Goal: Information Seeking & Learning: Learn about a topic

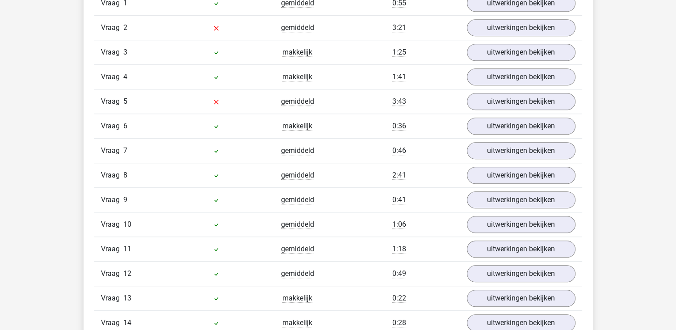
scroll to position [780, 0]
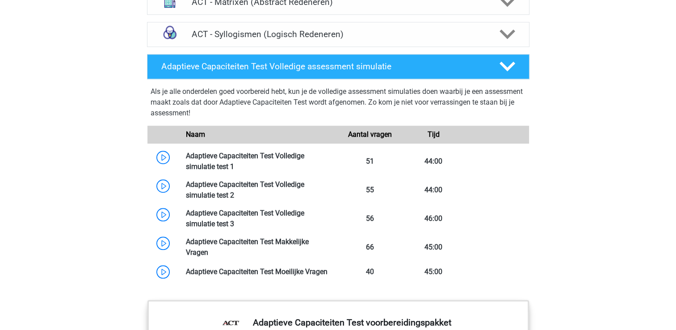
scroll to position [713, 0]
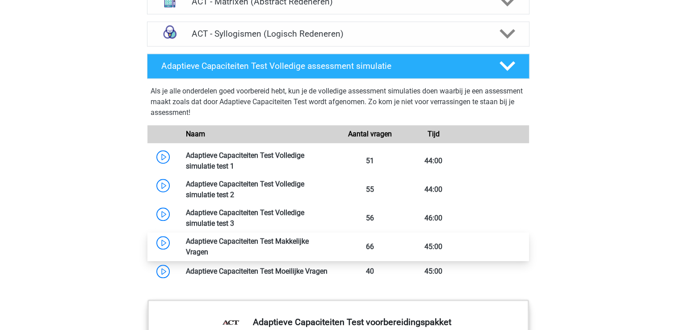
click at [208, 247] on link at bounding box center [208, 251] width 0 height 8
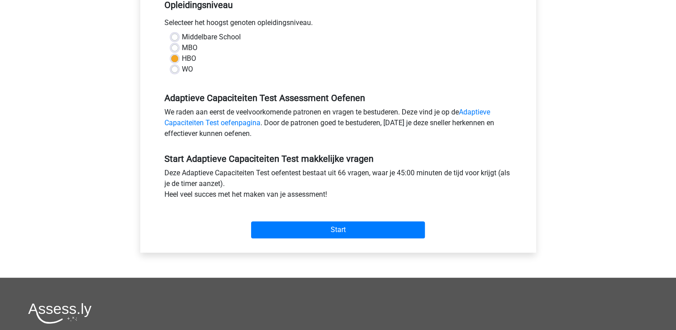
scroll to position [211, 0]
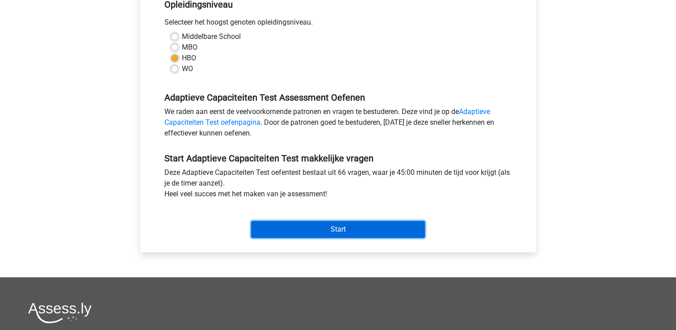
click at [342, 226] on input "Start" at bounding box center [338, 229] width 174 height 17
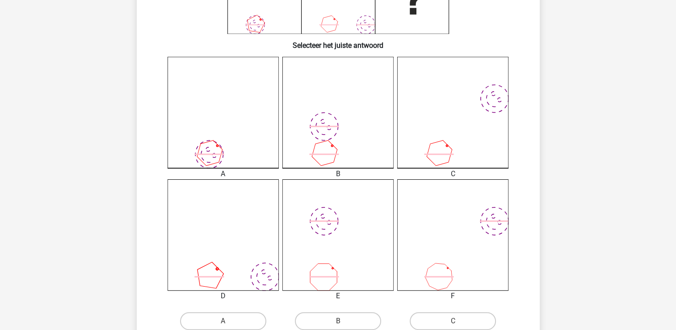
scroll to position [198, 0]
click at [359, 183] on icon "image/svg+xml" at bounding box center [337, 231] width 111 height 111
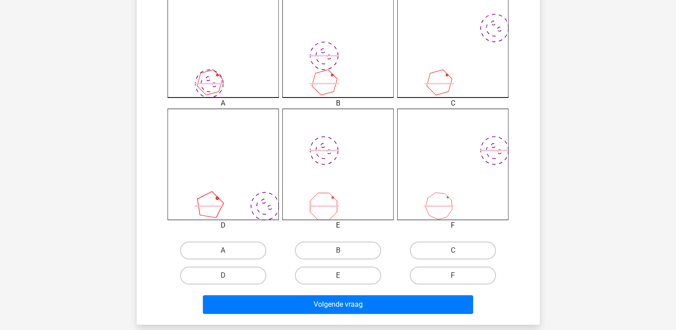
scroll to position [266, 0]
click at [432, 245] on label "C" at bounding box center [452, 250] width 86 height 18
click at [453, 250] on input "C" at bounding box center [456, 253] width 6 height 6
radio input "true"
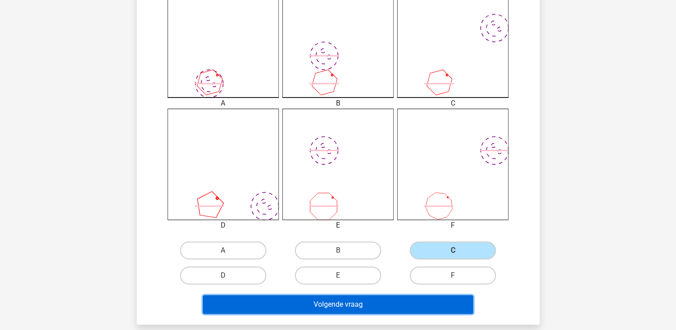
click at [342, 302] on button "Volgende vraag" at bounding box center [338, 304] width 270 height 19
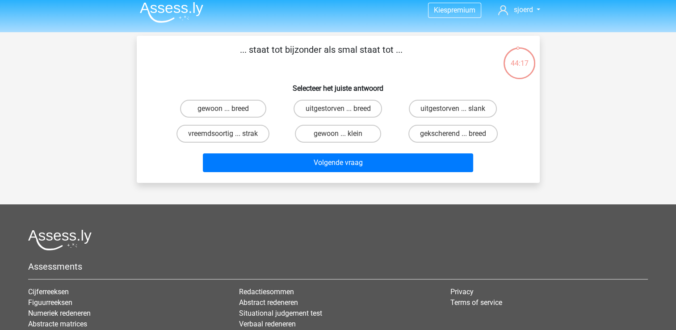
scroll to position [0, 0]
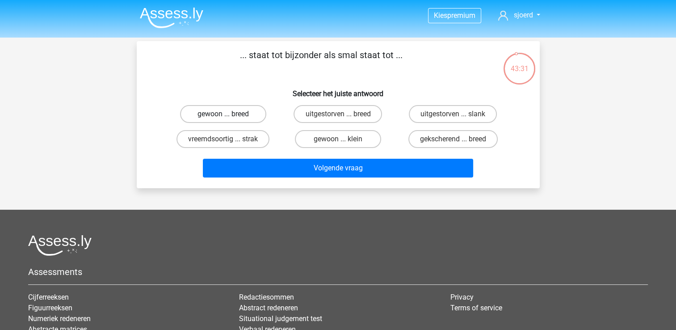
click at [220, 113] on label "gewoon ... breed" at bounding box center [223, 114] width 86 height 18
click at [223, 114] on input "gewoon ... breed" at bounding box center [226, 117] width 6 height 6
radio input "true"
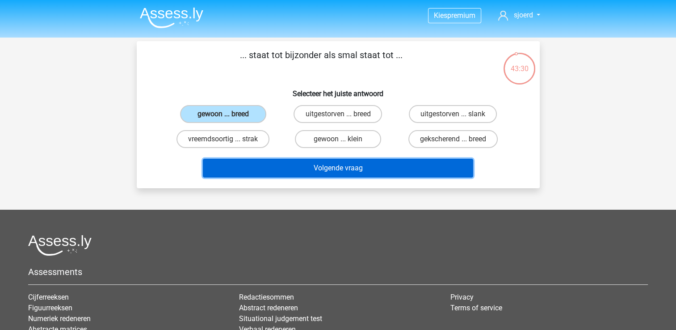
click at [336, 166] on button "Volgende vraag" at bounding box center [338, 168] width 270 height 19
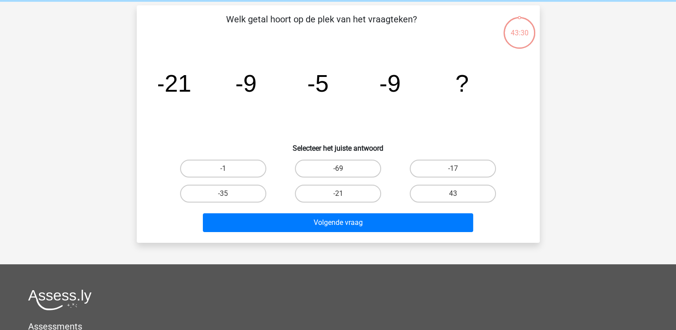
scroll to position [41, 0]
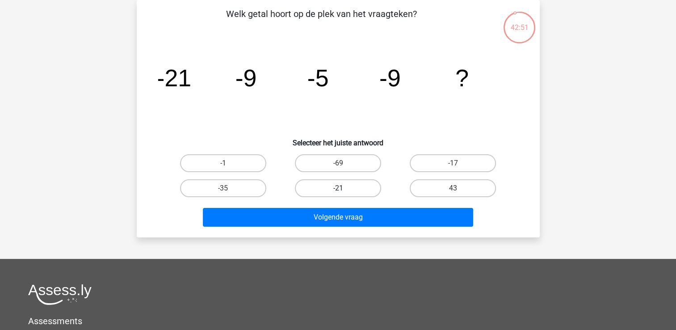
click at [341, 187] on label "-21" at bounding box center [338, 188] width 86 height 18
click at [341, 188] on input "-21" at bounding box center [341, 191] width 6 height 6
radio input "true"
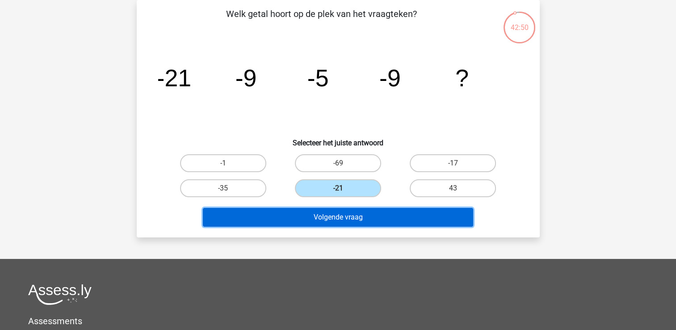
click at [342, 213] on button "Volgende vraag" at bounding box center [338, 217] width 270 height 19
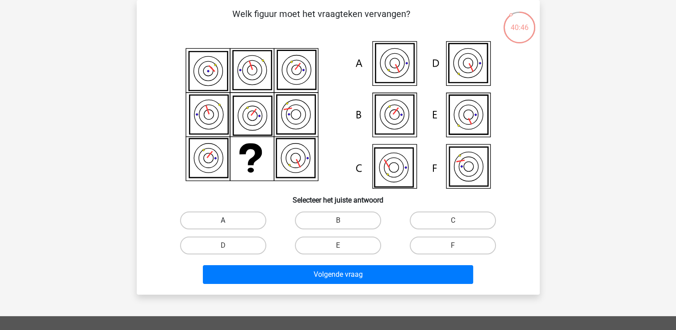
click at [213, 215] on label "A" at bounding box center [223, 220] width 86 height 18
click at [223, 220] on input "A" at bounding box center [226, 223] width 6 height 6
radio input "true"
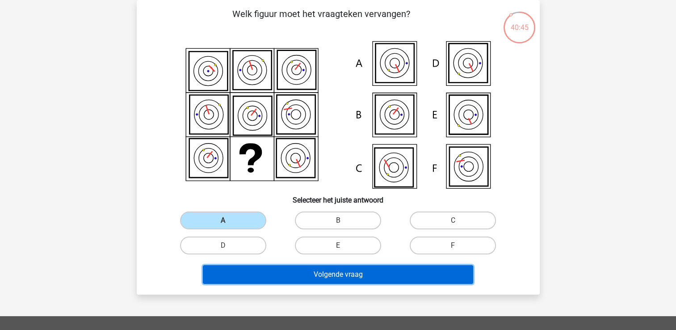
click at [330, 269] on button "Volgende vraag" at bounding box center [338, 274] width 270 height 19
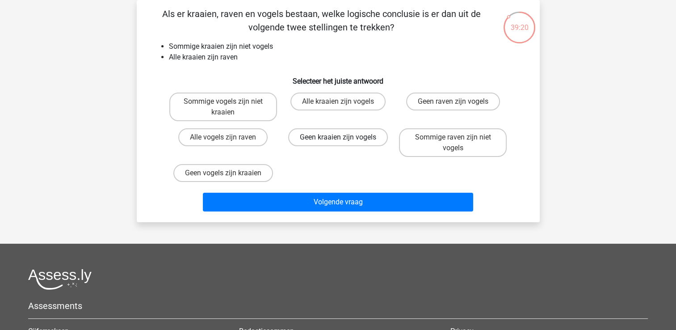
click at [337, 136] on label "Geen kraaien zijn vogels" at bounding box center [338, 137] width 100 height 18
click at [338, 137] on input "Geen kraaien zijn vogels" at bounding box center [341, 140] width 6 height 6
radio input "true"
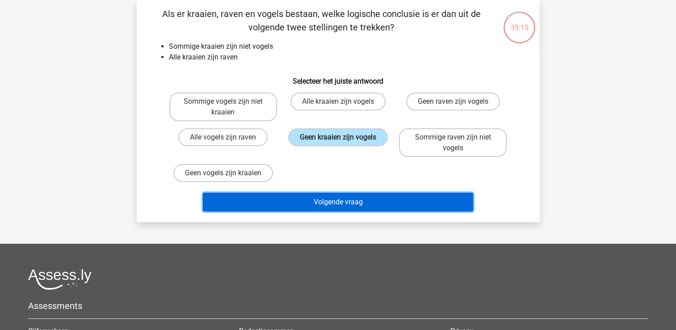
click at [346, 201] on button "Volgende vraag" at bounding box center [338, 201] width 270 height 19
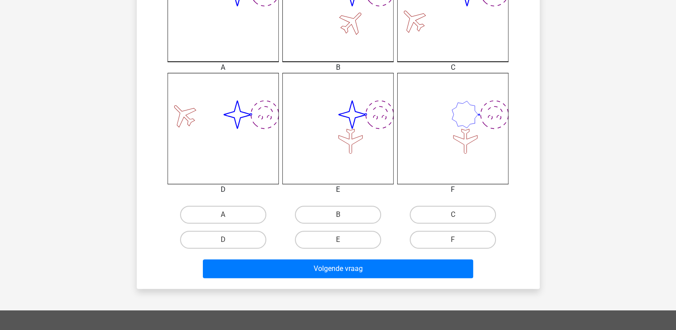
scroll to position [303, 0]
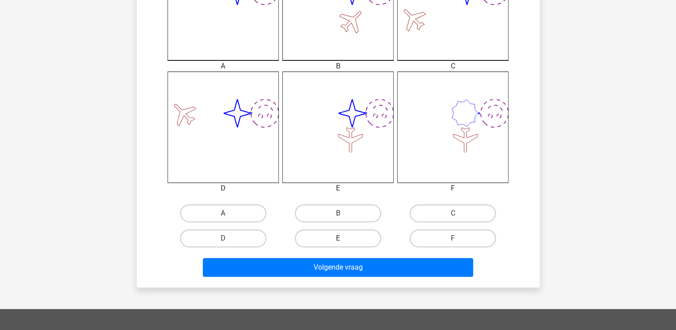
click at [328, 235] on label "E" at bounding box center [338, 238] width 86 height 18
click at [338, 238] on input "E" at bounding box center [341, 241] width 6 height 6
radio input "true"
click at [328, 235] on label "E" at bounding box center [338, 238] width 86 height 18
click at [338, 238] on input "E" at bounding box center [341, 241] width 6 height 6
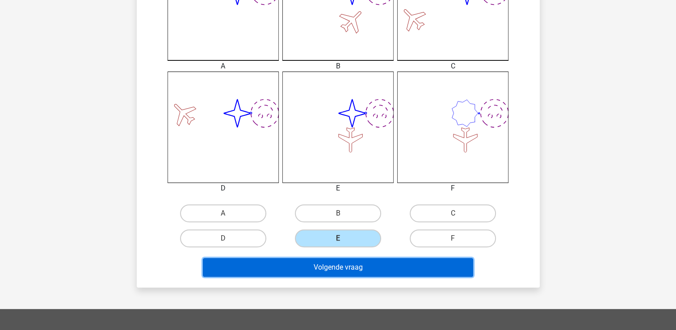
click at [346, 267] on button "Volgende vraag" at bounding box center [338, 267] width 270 height 19
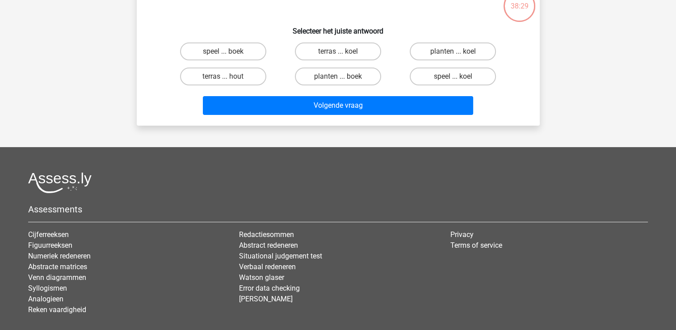
scroll to position [41, 0]
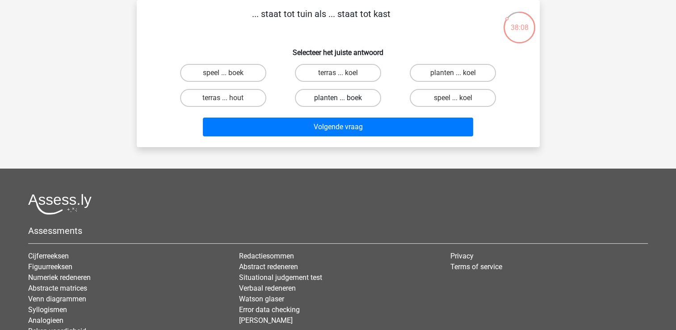
click at [328, 96] on label "planten ... boek" at bounding box center [338, 98] width 86 height 18
click at [338, 98] on input "planten ... boek" at bounding box center [341, 101] width 6 height 6
radio input "true"
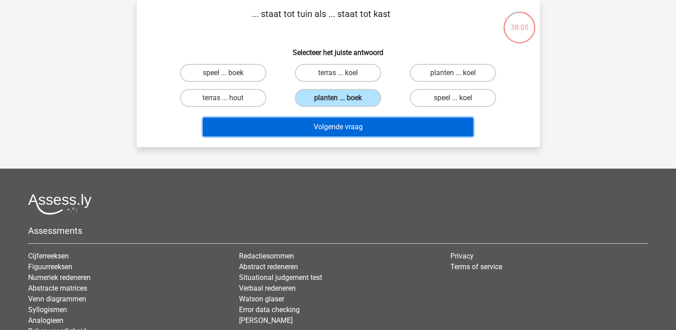
click at [347, 122] on button "Volgende vraag" at bounding box center [338, 126] width 270 height 19
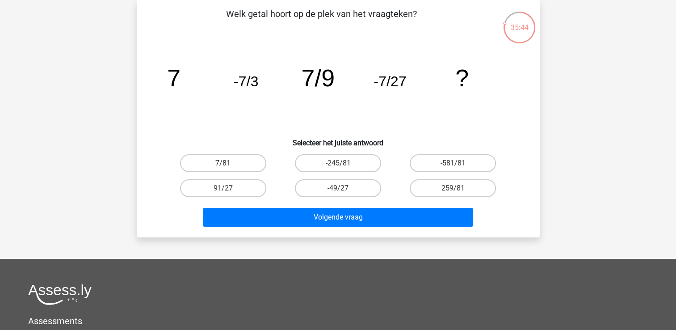
click at [236, 160] on label "7/81" at bounding box center [223, 163] width 86 height 18
click at [229, 163] on input "7/81" at bounding box center [226, 166] width 6 height 6
radio input "true"
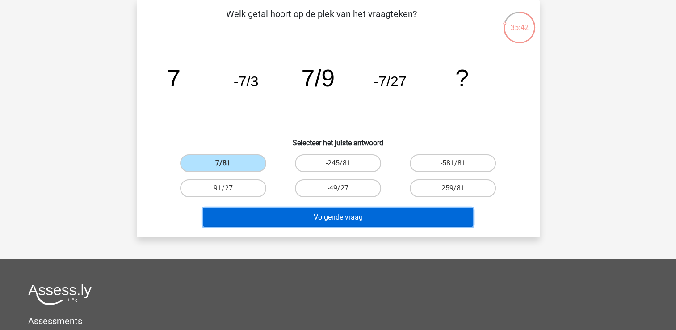
click at [348, 213] on button "Volgende vraag" at bounding box center [338, 217] width 270 height 19
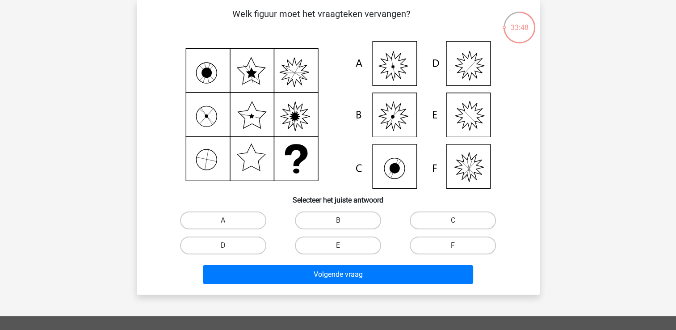
click at [467, 118] on icon at bounding box center [338, 114] width 360 height 147
click at [358, 244] on label "E" at bounding box center [338, 245] width 86 height 18
click at [343, 245] on input "E" at bounding box center [341, 248] width 6 height 6
radio input "true"
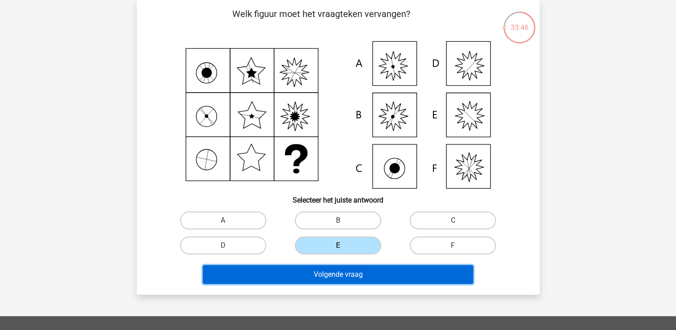
click at [358, 271] on button "Volgende vraag" at bounding box center [338, 274] width 270 height 19
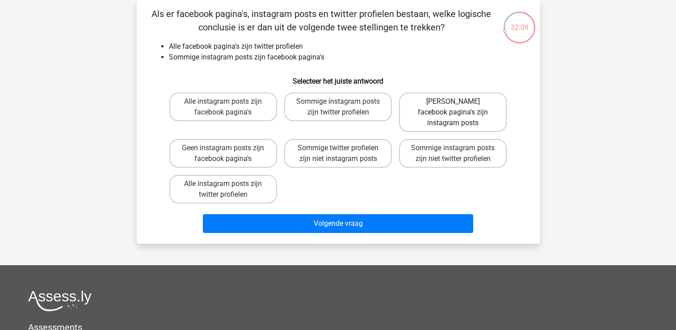
click at [463, 104] on label "Geen facebook pagina's zijn instagram posts" at bounding box center [453, 111] width 108 height 39
click at [459, 104] on input "Geen facebook pagina's zijn instagram posts" at bounding box center [456, 104] width 6 height 6
radio input "true"
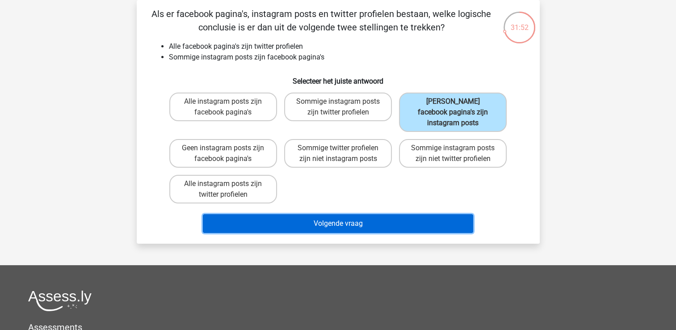
click at [335, 214] on button "Volgende vraag" at bounding box center [338, 223] width 270 height 19
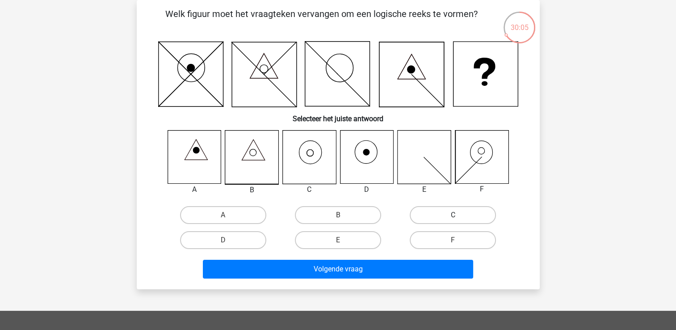
click at [454, 210] on label "C" at bounding box center [452, 215] width 86 height 18
click at [454, 215] on input "C" at bounding box center [456, 218] width 6 height 6
radio input "true"
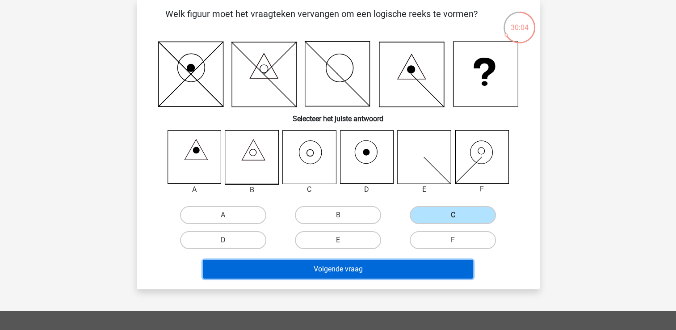
click at [363, 271] on button "Volgende vraag" at bounding box center [338, 268] width 270 height 19
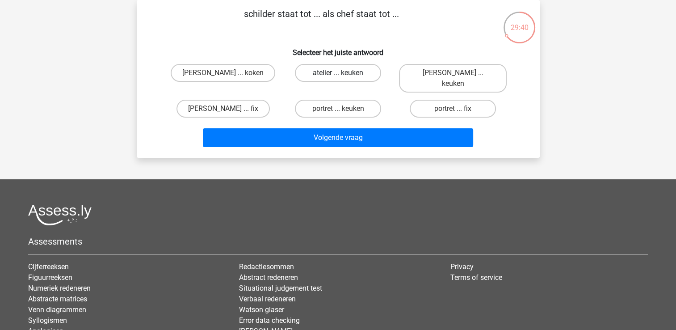
click at [334, 72] on label "atelier ... keuken" at bounding box center [338, 73] width 86 height 18
click at [338, 73] on input "atelier ... keuken" at bounding box center [341, 76] width 6 height 6
radio input "true"
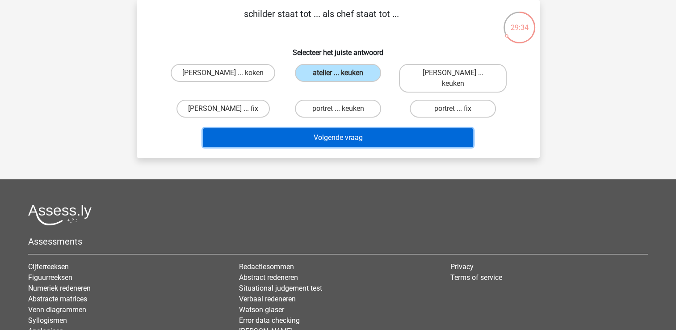
click at [325, 128] on button "Volgende vraag" at bounding box center [338, 137] width 270 height 19
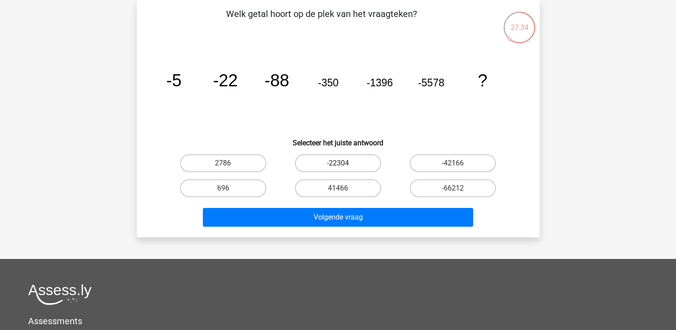
click at [344, 161] on label "-22304" at bounding box center [338, 163] width 86 height 18
click at [343, 163] on input "-22304" at bounding box center [341, 166] width 6 height 6
radio input "true"
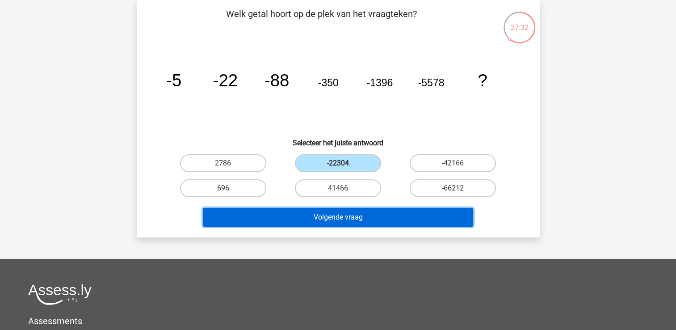
click at [338, 218] on button "Volgende vraag" at bounding box center [338, 217] width 270 height 19
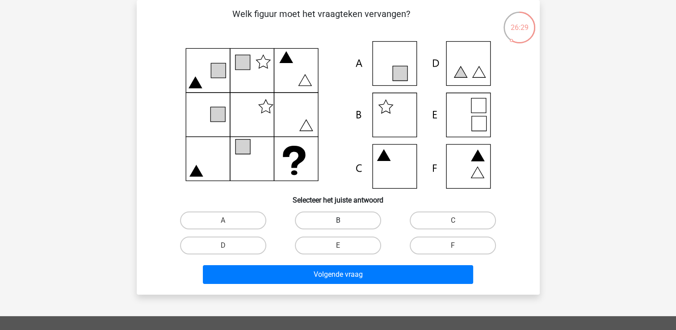
click at [340, 217] on label "B" at bounding box center [338, 220] width 86 height 18
click at [340, 220] on input "B" at bounding box center [341, 223] width 6 height 6
radio input "true"
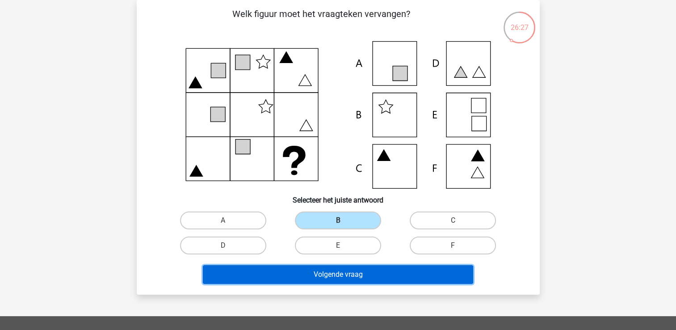
click at [340, 270] on button "Volgende vraag" at bounding box center [338, 274] width 270 height 19
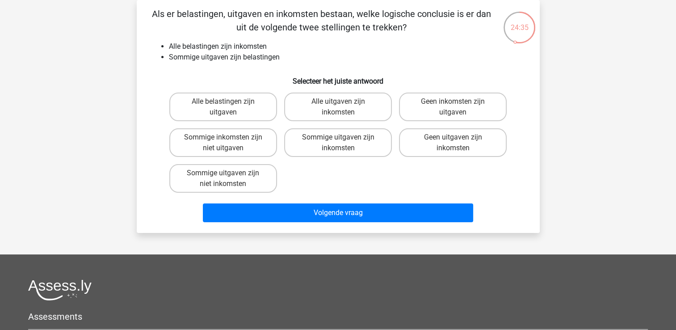
click at [343, 141] on input "Sommige uitgaven zijn inkomsten" at bounding box center [341, 140] width 6 height 6
radio input "true"
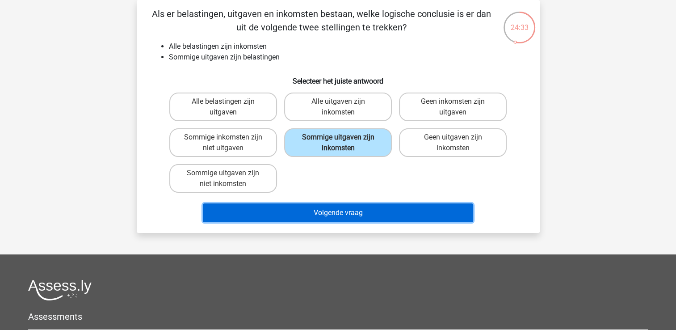
click at [350, 209] on button "Volgende vraag" at bounding box center [338, 212] width 270 height 19
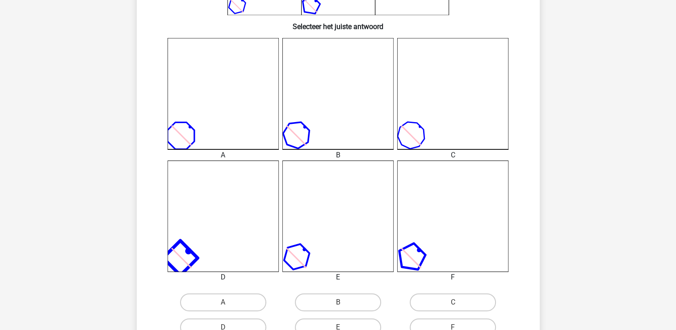
scroll to position [215, 0]
click at [451, 326] on label "F" at bounding box center [452, 326] width 86 height 18
click at [453, 326] on input "F" at bounding box center [456, 329] width 6 height 6
radio input "true"
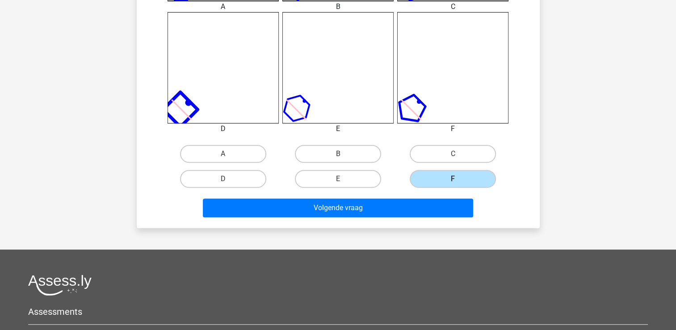
scroll to position [363, 0]
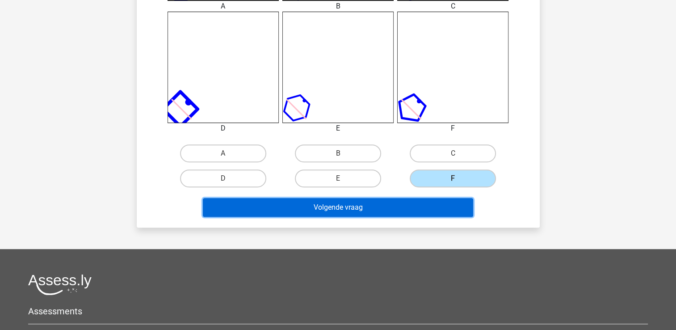
click at [362, 204] on button "Volgende vraag" at bounding box center [338, 207] width 270 height 19
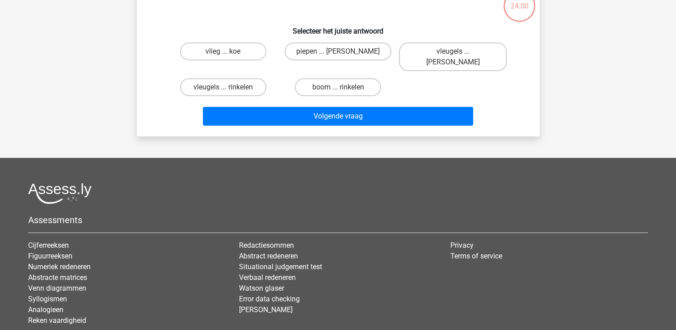
scroll to position [41, 0]
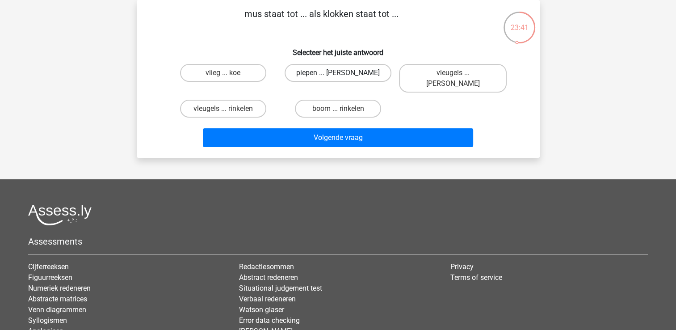
click at [317, 72] on label "piepen ... luiden" at bounding box center [337, 73] width 107 height 18
click at [338, 73] on input "piepen ... luiden" at bounding box center [341, 76] width 6 height 6
radio input "true"
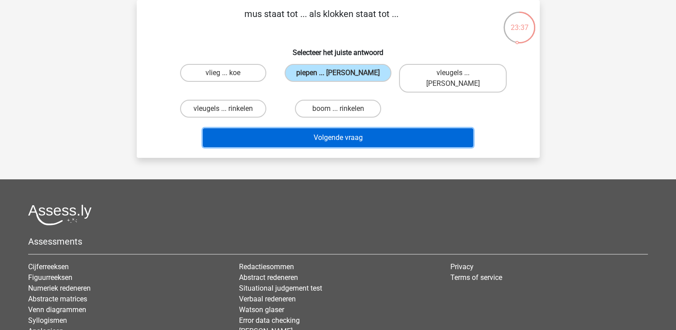
click at [336, 128] on button "Volgende vraag" at bounding box center [338, 137] width 270 height 19
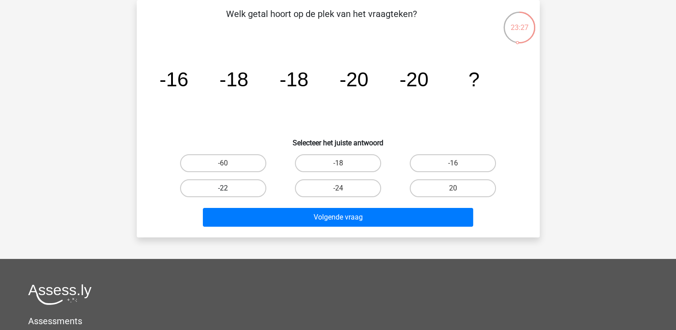
click at [246, 185] on label "-22" at bounding box center [223, 188] width 86 height 18
click at [229, 188] on input "-22" at bounding box center [226, 191] width 6 height 6
radio input "true"
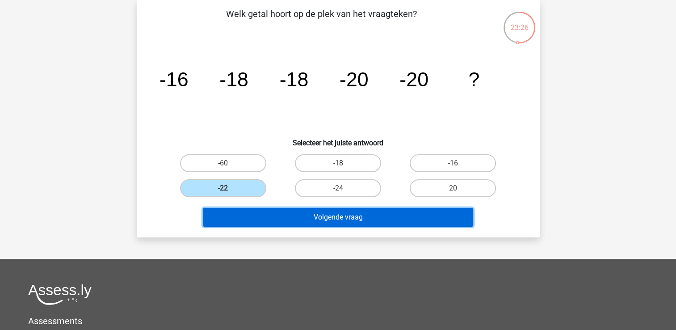
click at [300, 212] on button "Volgende vraag" at bounding box center [338, 217] width 270 height 19
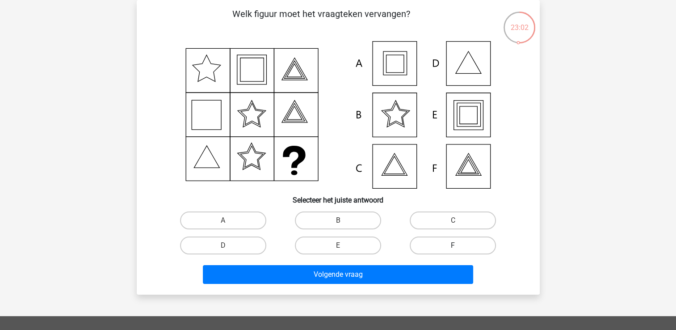
click at [453, 241] on label "F" at bounding box center [452, 245] width 86 height 18
click at [453, 245] on input "F" at bounding box center [456, 248] width 6 height 6
radio input "true"
click at [346, 243] on label "E" at bounding box center [338, 245] width 86 height 18
click at [343, 245] on input "E" at bounding box center [341, 248] width 6 height 6
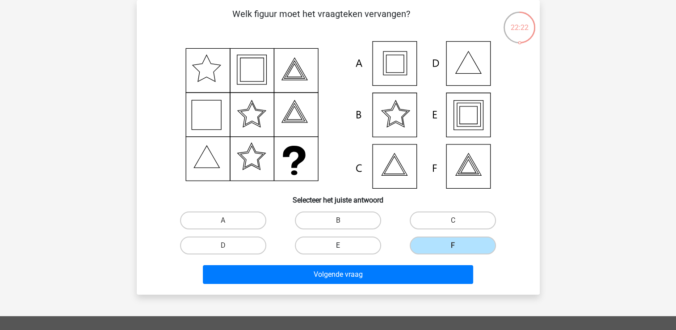
radio input "true"
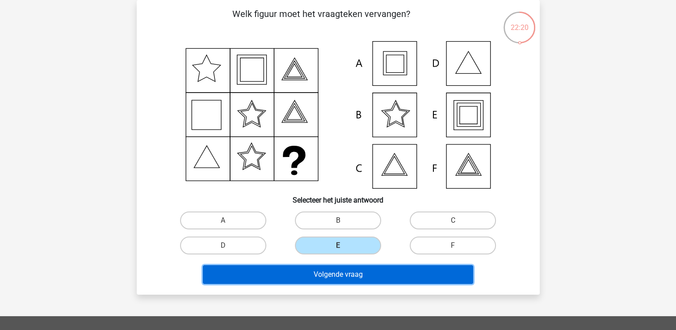
click at [352, 272] on button "Volgende vraag" at bounding box center [338, 274] width 270 height 19
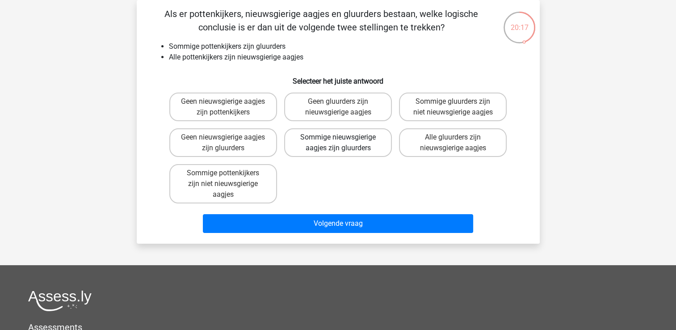
click at [349, 138] on label "Sommige nieuwsgierige aagjes zijn gluurders" at bounding box center [338, 142] width 108 height 29
click at [343, 138] on input "Sommige nieuwsgierige aagjes zijn gluurders" at bounding box center [341, 140] width 6 height 6
radio input "true"
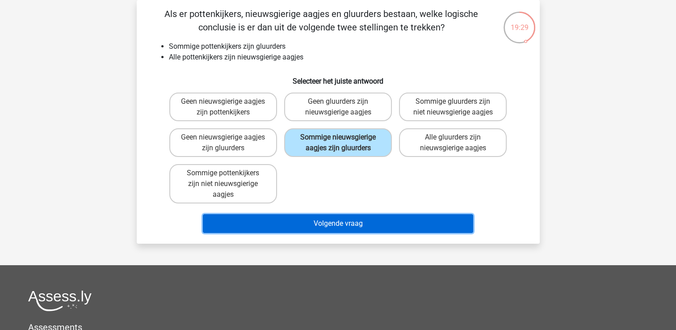
click at [334, 219] on button "Volgende vraag" at bounding box center [338, 223] width 270 height 19
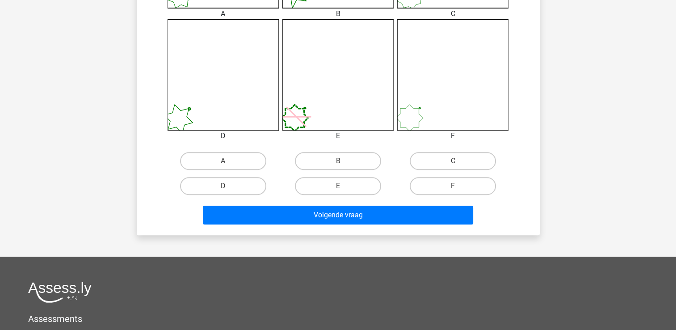
scroll to position [355, 0]
click at [450, 162] on label "C" at bounding box center [452, 161] width 86 height 18
click at [453, 162] on input "C" at bounding box center [456, 164] width 6 height 6
radio input "true"
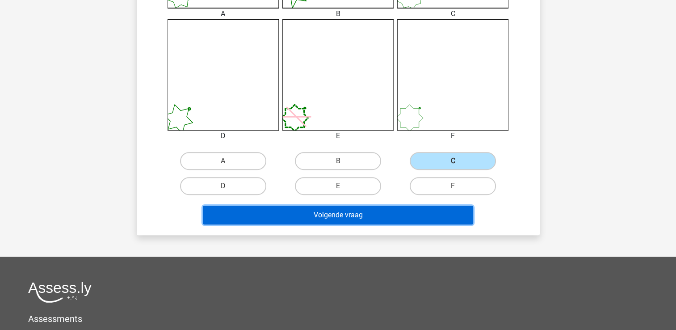
click at [350, 209] on button "Volgende vraag" at bounding box center [338, 214] width 270 height 19
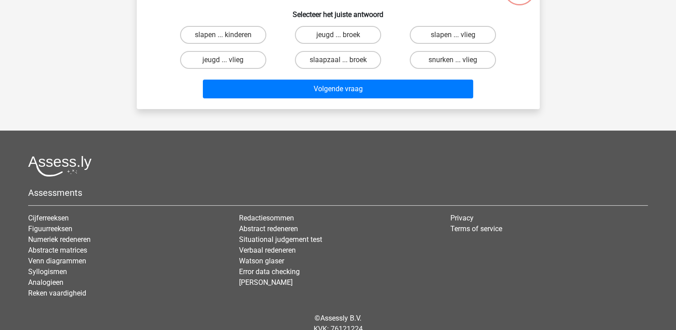
scroll to position [41, 0]
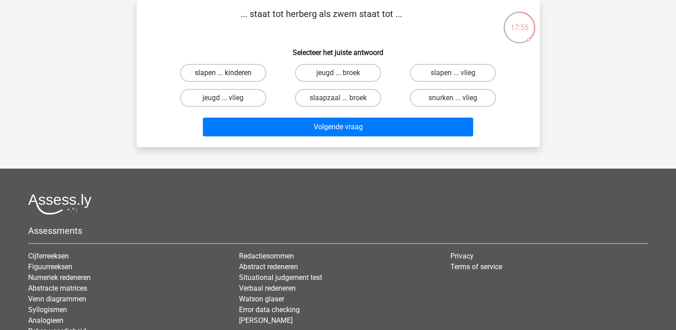
click at [217, 73] on label "slapen ... kinderen" at bounding box center [223, 73] width 86 height 18
click at [223, 73] on input "slapen ... kinderen" at bounding box center [226, 76] width 6 height 6
radio input "true"
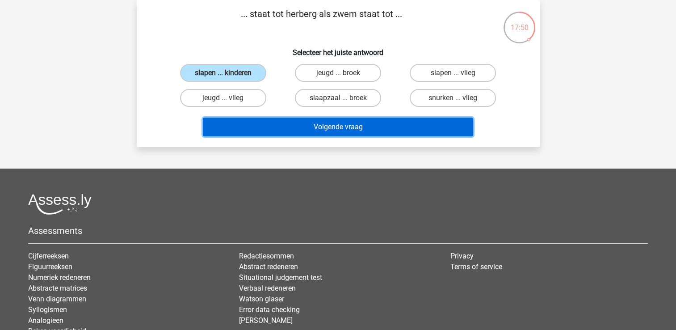
click at [309, 123] on button "Volgende vraag" at bounding box center [338, 126] width 270 height 19
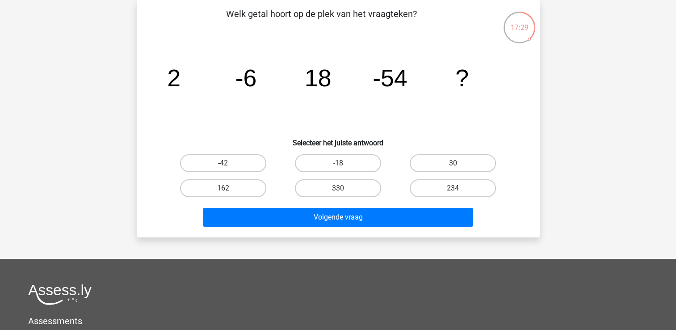
click at [246, 191] on label "162" at bounding box center [223, 188] width 86 height 18
click at [229, 191] on input "162" at bounding box center [226, 191] width 6 height 6
radio input "true"
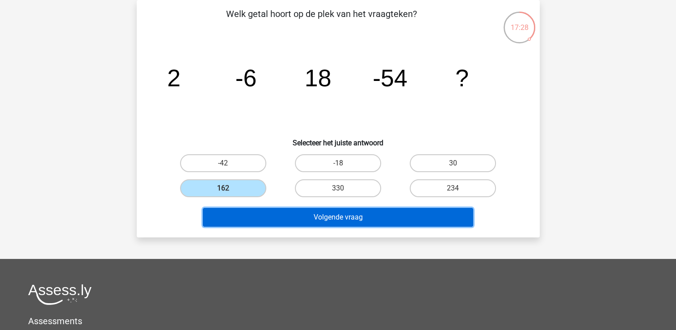
click at [315, 217] on button "Volgende vraag" at bounding box center [338, 217] width 270 height 19
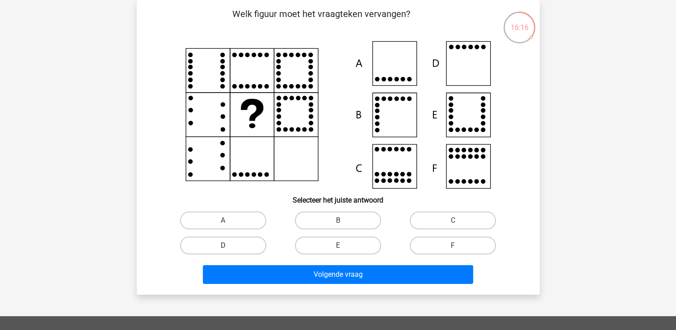
click at [248, 241] on label "D" at bounding box center [223, 245] width 86 height 18
click at [229, 245] on input "D" at bounding box center [226, 248] width 6 height 6
radio input "true"
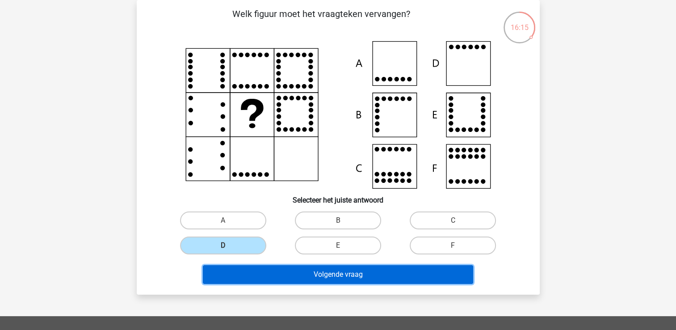
click at [334, 271] on button "Volgende vraag" at bounding box center [338, 274] width 270 height 19
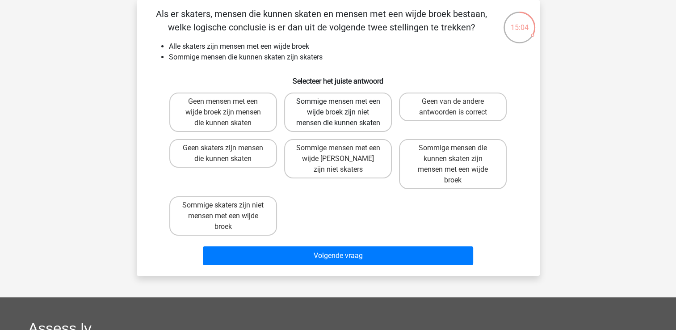
click at [332, 106] on label "Sommige mensen met een wijde broek zijn niet mensen die kunnen skaten" at bounding box center [338, 111] width 108 height 39
click at [338, 106] on input "Sommige mensen met een wijde broek zijn niet mensen die kunnen skaten" at bounding box center [341, 104] width 6 height 6
radio input "true"
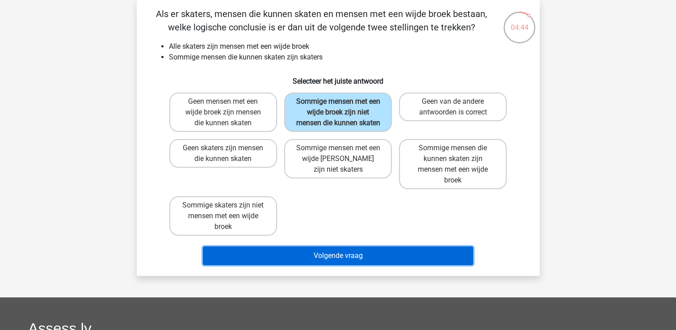
click at [336, 253] on button "Volgende vraag" at bounding box center [338, 255] width 270 height 19
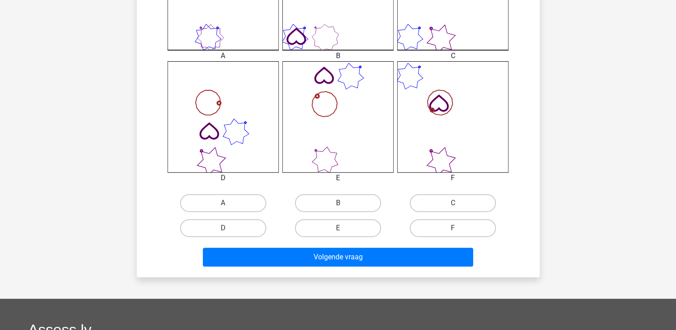
scroll to position [314, 0]
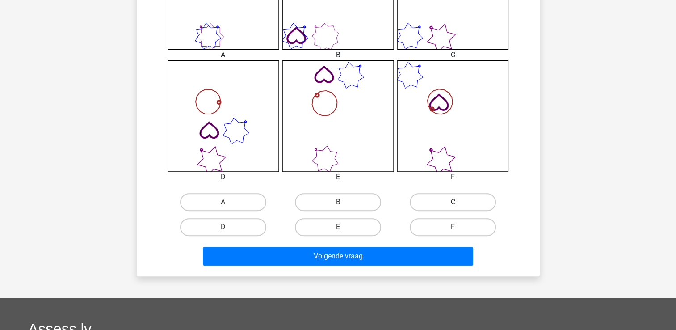
click at [452, 200] on label "C" at bounding box center [452, 202] width 86 height 18
click at [453, 202] on input "C" at bounding box center [456, 205] width 6 height 6
radio input "true"
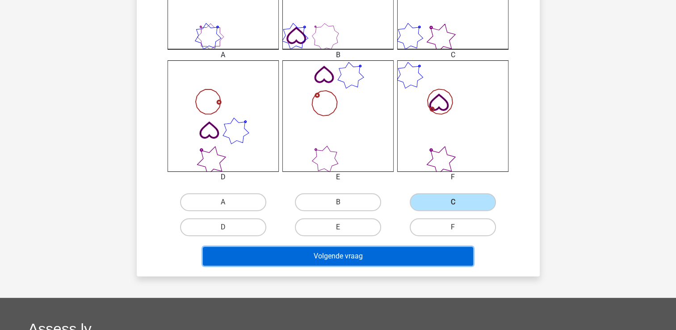
click at [346, 254] on button "Volgende vraag" at bounding box center [338, 255] width 270 height 19
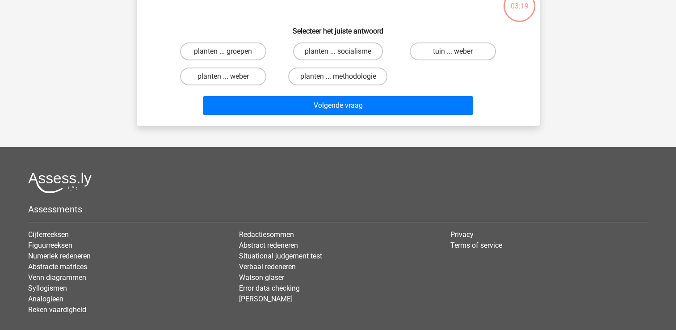
scroll to position [41, 0]
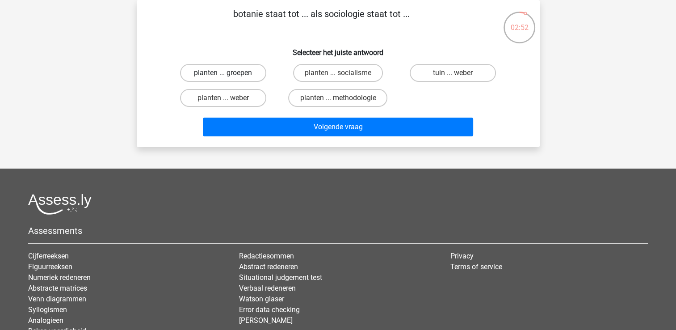
click at [229, 72] on label "planten ... groepen" at bounding box center [223, 73] width 86 height 18
click at [229, 73] on input "planten ... groepen" at bounding box center [226, 76] width 6 height 6
radio input "true"
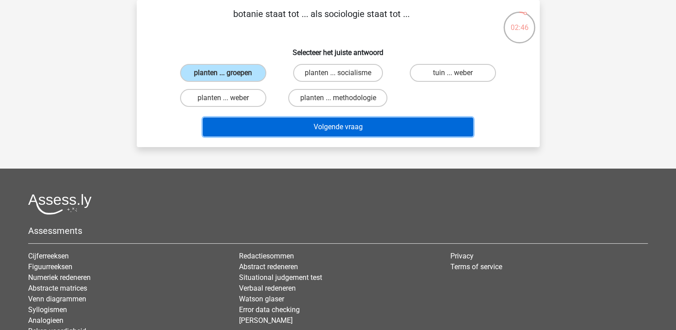
click at [347, 122] on button "Volgende vraag" at bounding box center [338, 126] width 270 height 19
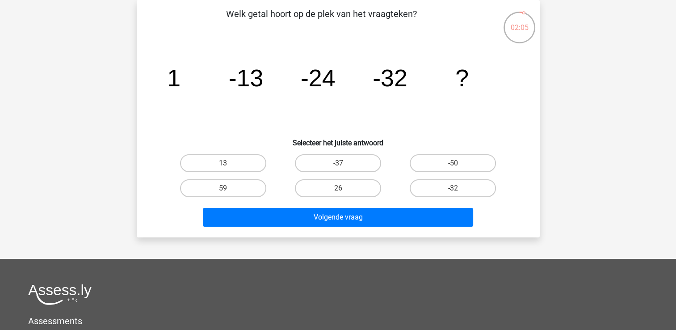
click at [339, 163] on input "-37" at bounding box center [341, 166] width 6 height 6
radio input "true"
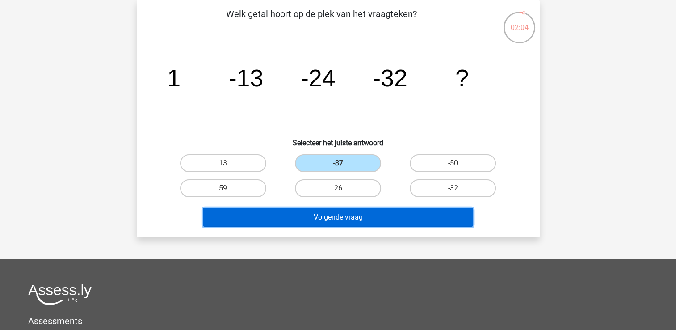
click at [348, 217] on button "Volgende vraag" at bounding box center [338, 217] width 270 height 19
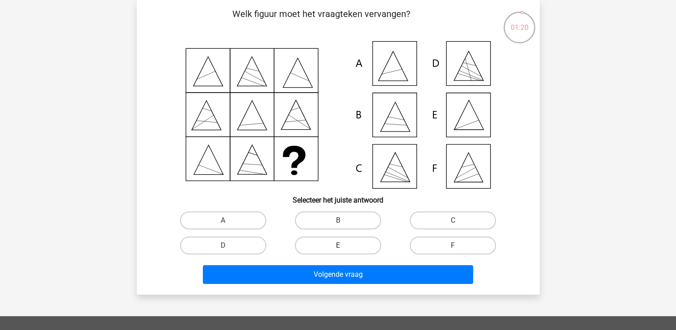
click at [331, 246] on label "E" at bounding box center [338, 245] width 86 height 18
click at [338, 246] on input "E" at bounding box center [341, 248] width 6 height 6
radio input "true"
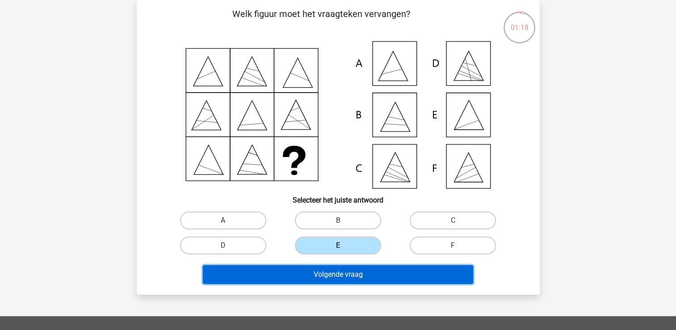
click at [354, 272] on button "Volgende vraag" at bounding box center [338, 274] width 270 height 19
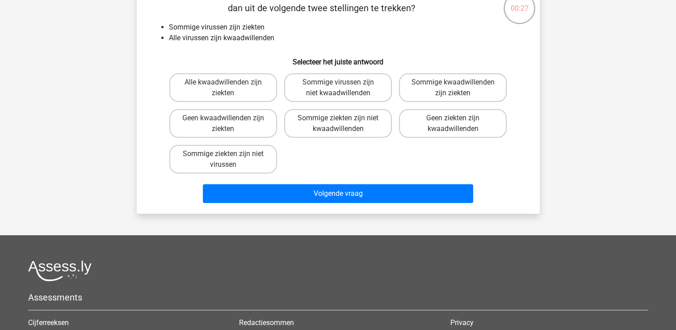
scroll to position [68, 0]
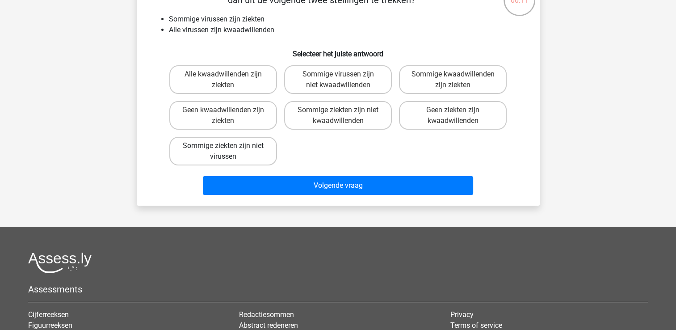
click at [234, 143] on label "Sommige ziekten zijn niet virussen" at bounding box center [223, 151] width 108 height 29
click at [229, 146] on input "Sommige ziekten zijn niet virussen" at bounding box center [226, 149] width 6 height 6
radio input "true"
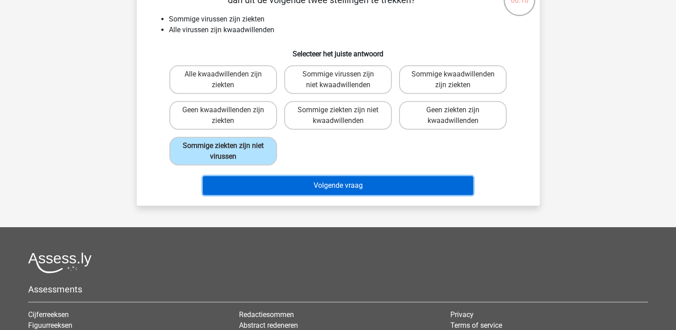
click at [320, 187] on button "Volgende vraag" at bounding box center [338, 185] width 270 height 19
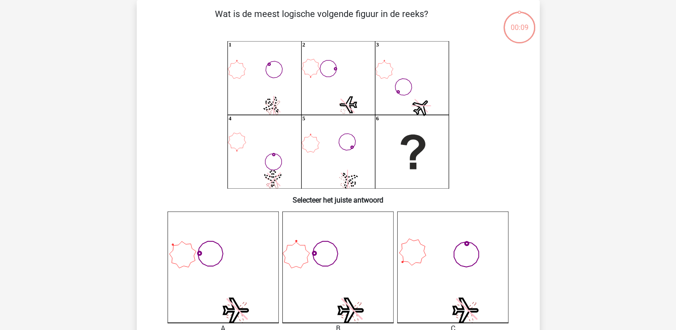
scroll to position [41, 0]
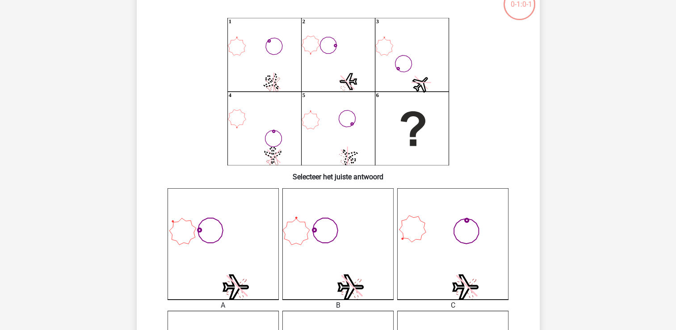
scroll to position [71, 0]
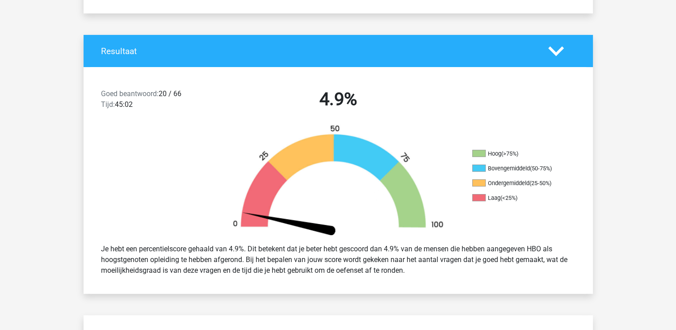
scroll to position [175, 0]
